Goal: Check status: Check status

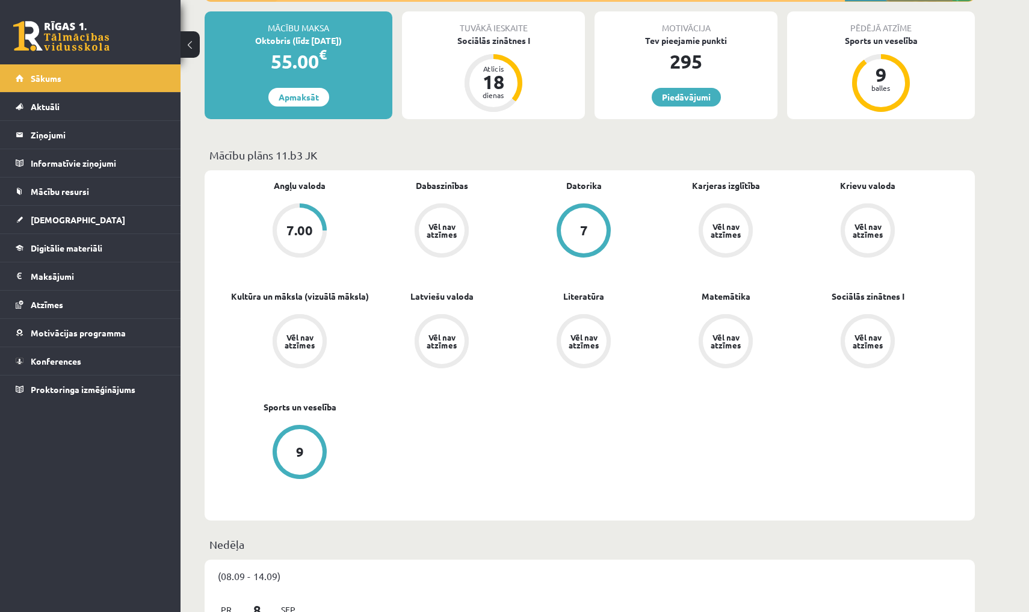
scroll to position [224, 0]
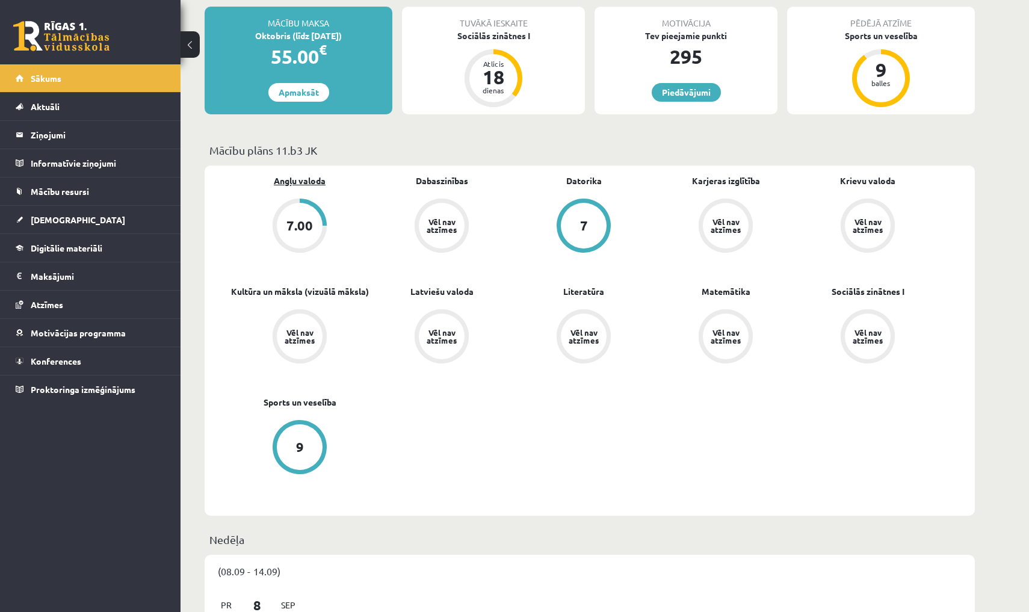
click at [305, 177] on link "Angļu valoda" at bounding box center [300, 180] width 52 height 13
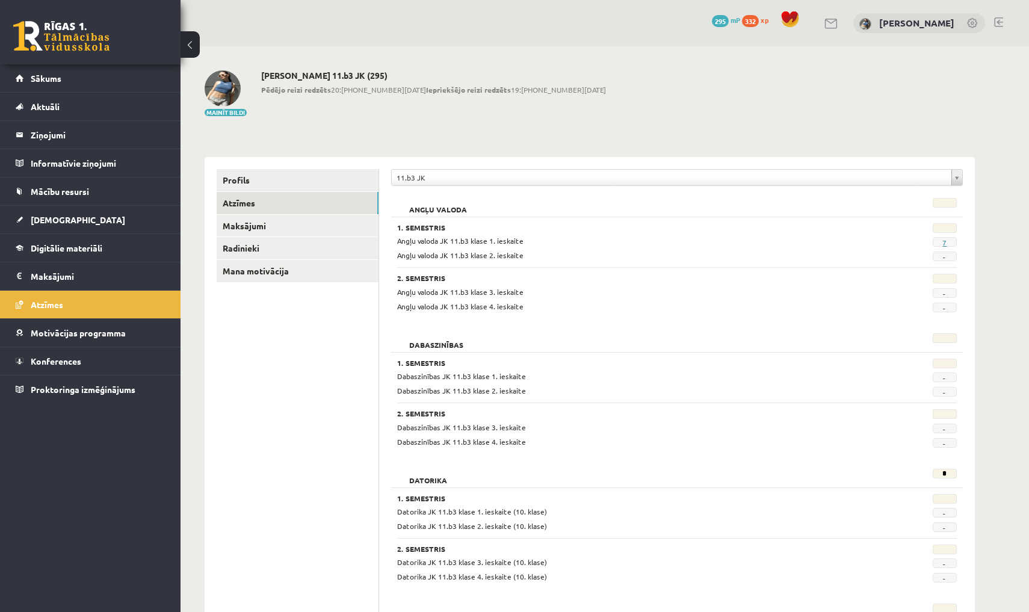
click at [943, 242] on link "7" at bounding box center [944, 243] width 4 height 10
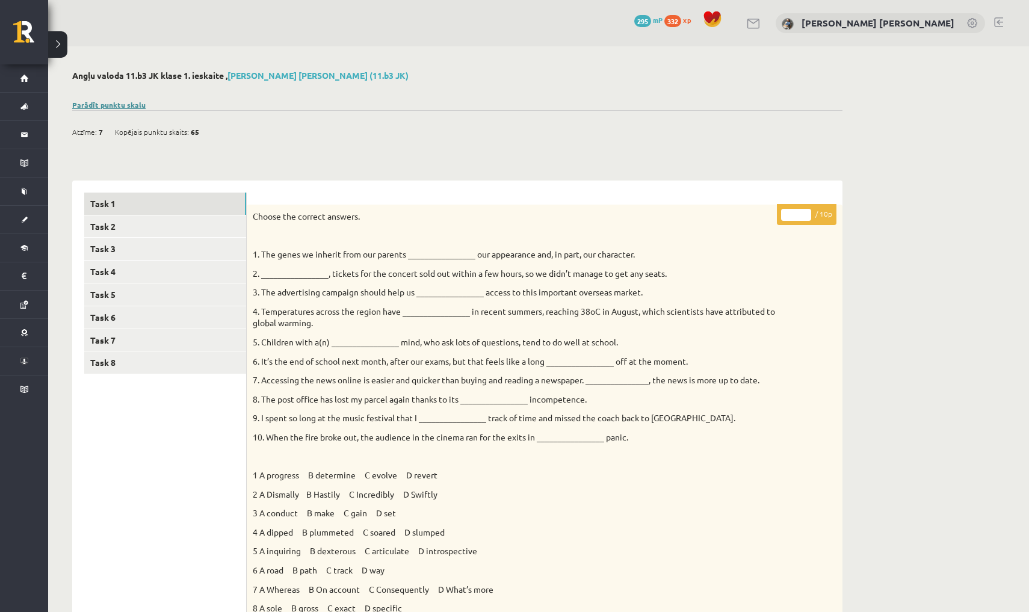
click at [128, 102] on link "Parādīt punktu skalu" at bounding box center [108, 105] width 73 height 10
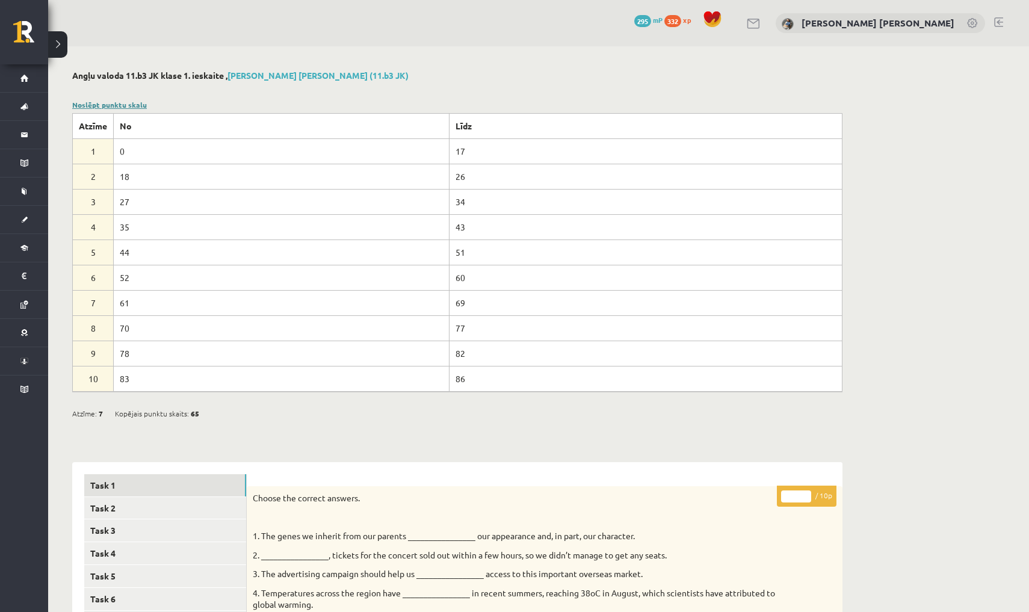
click at [132, 103] on link "Noslēpt punktu skalu" at bounding box center [109, 105] width 75 height 10
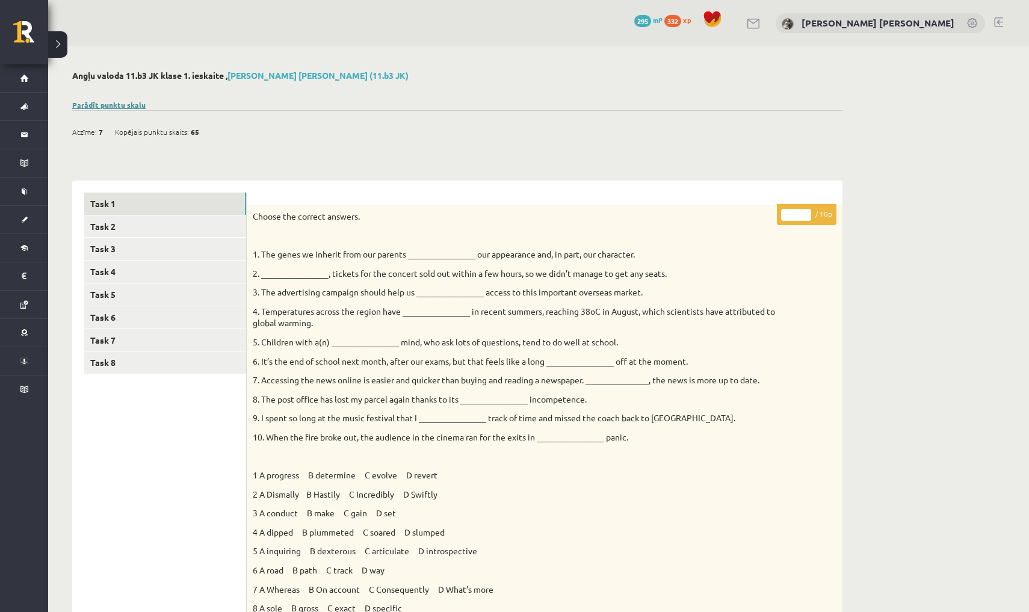
click at [117, 103] on link "Parādīt punktu skalu" at bounding box center [108, 105] width 73 height 10
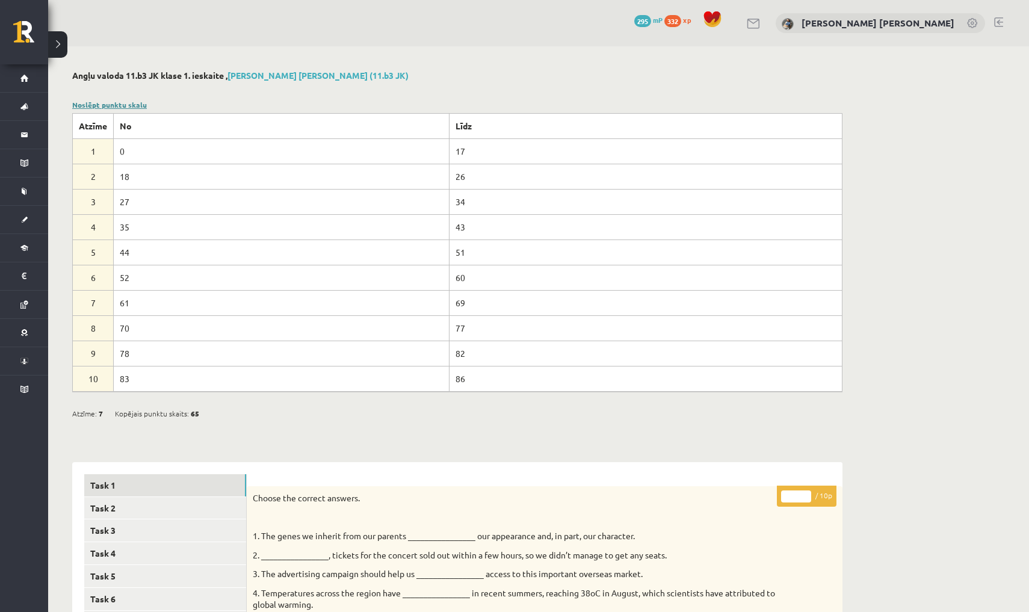
click at [116, 105] on link "Noslēpt punktu skalu" at bounding box center [109, 105] width 75 height 10
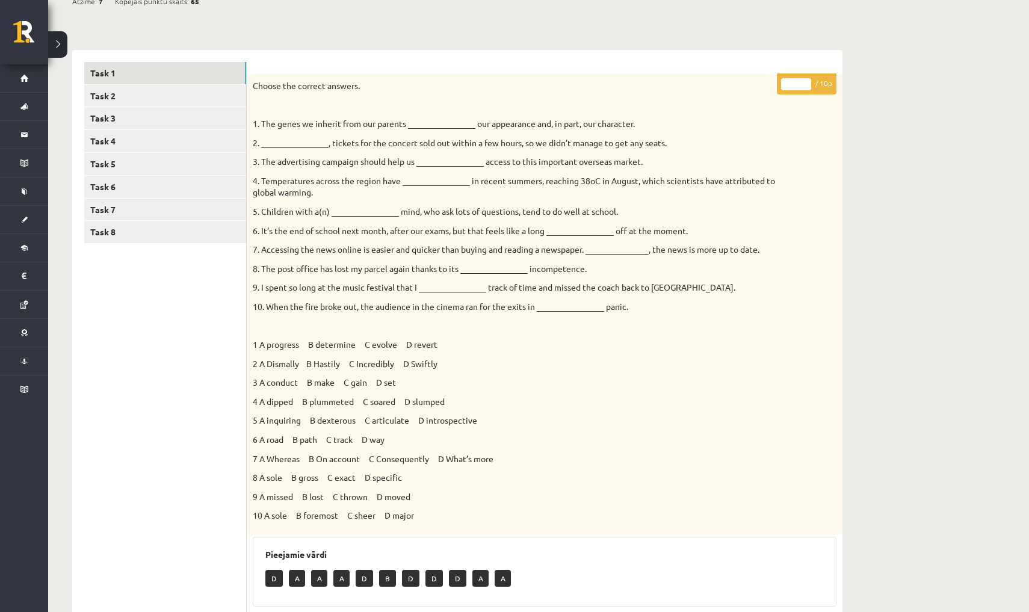
scroll to position [131, 0]
click at [150, 93] on link "Task 2" at bounding box center [165, 95] width 162 height 22
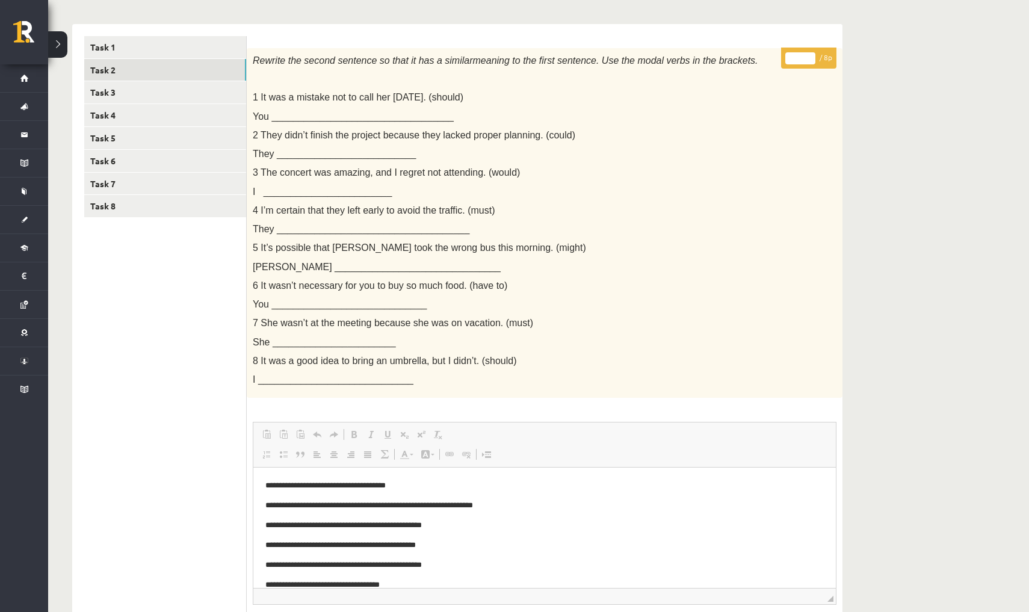
scroll to position [158, 0]
